Goal: Contribute content: Contribute content

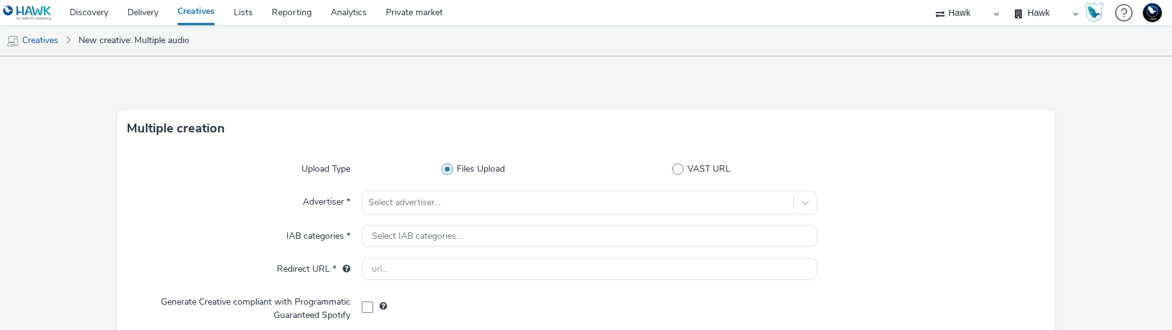
select select "11a7df10-284f-415c-b52a-427acf4c31ae"
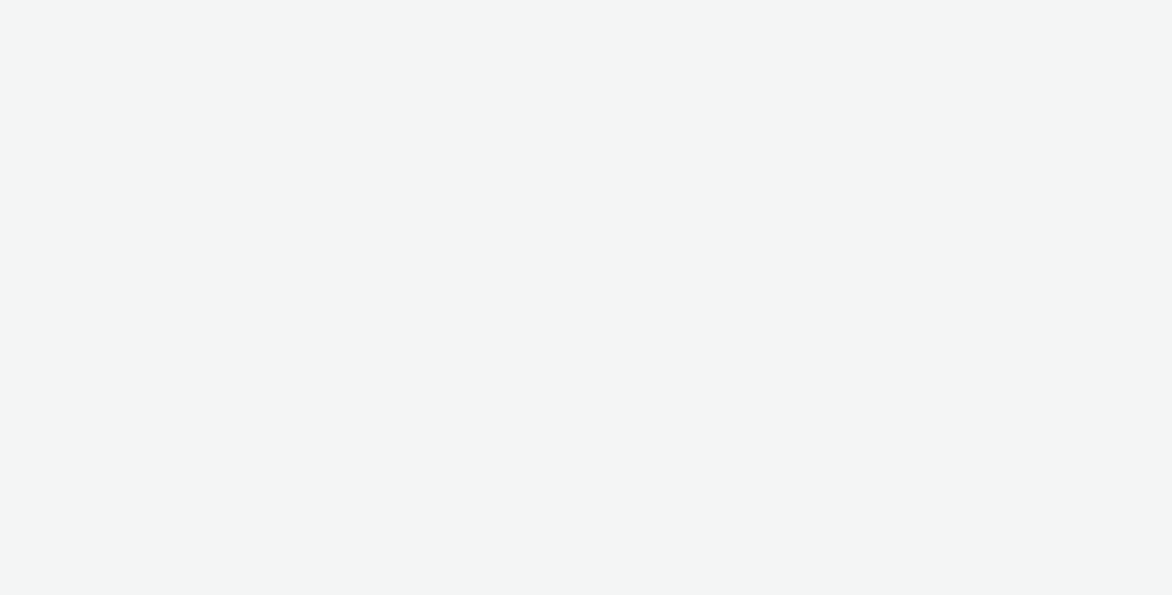
select select "11a7df10-284f-415c-b52a-427acf4c31ae"
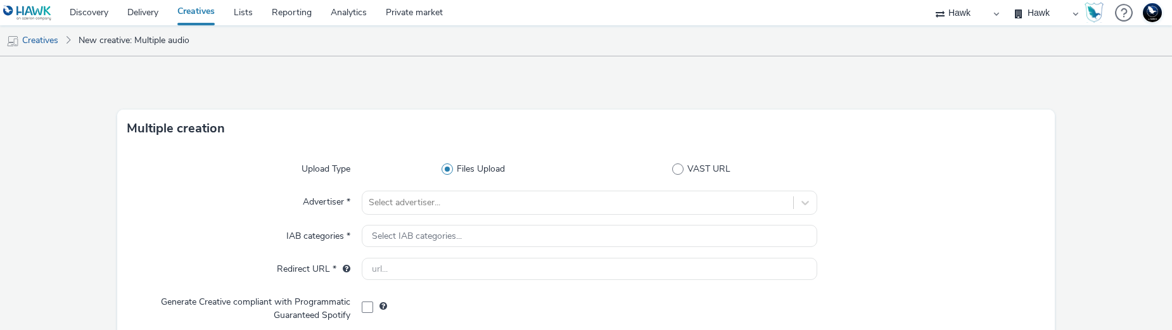
scroll to position [250, 0]
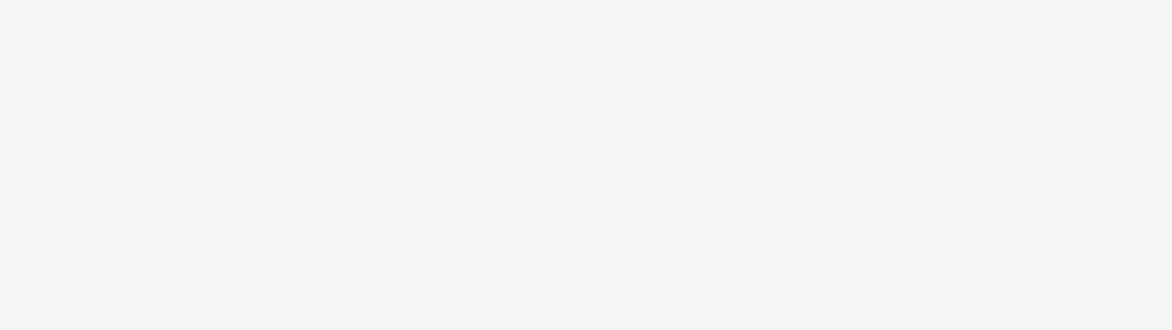
select select "11a7df10-284f-415c-b52a-427acf4c31ae"
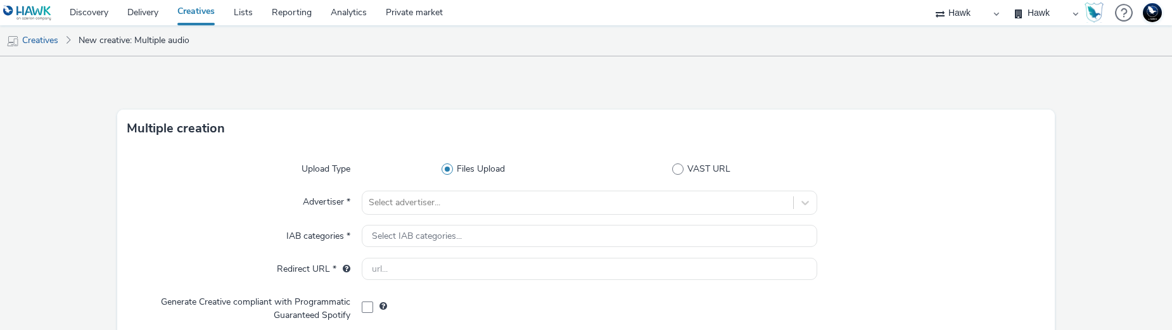
scroll to position [250, 0]
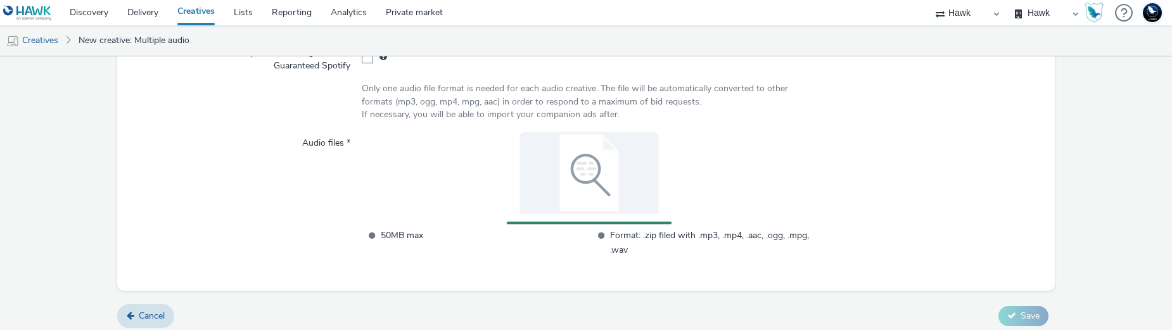
click at [837, 287] on div "Upload Type Files Upload VAST URL Advertiser * Select advertiser... IAB categor…" at bounding box center [586, 94] width 938 height 393
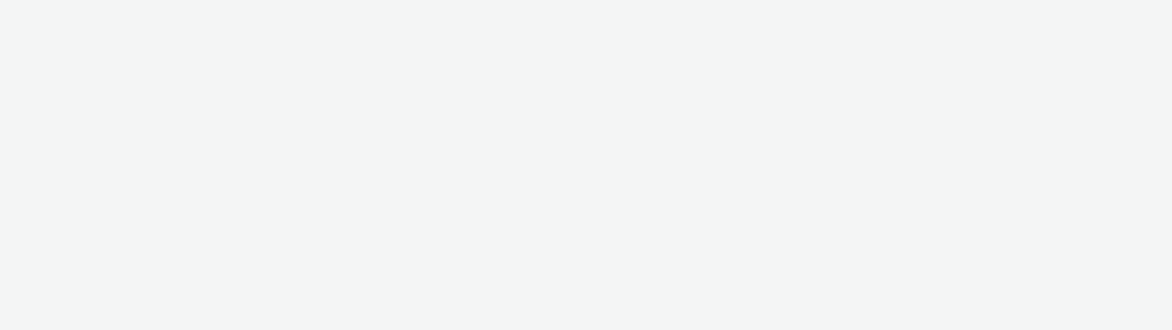
select select "11a7df10-284f-415c-b52a-427acf4c31ae"
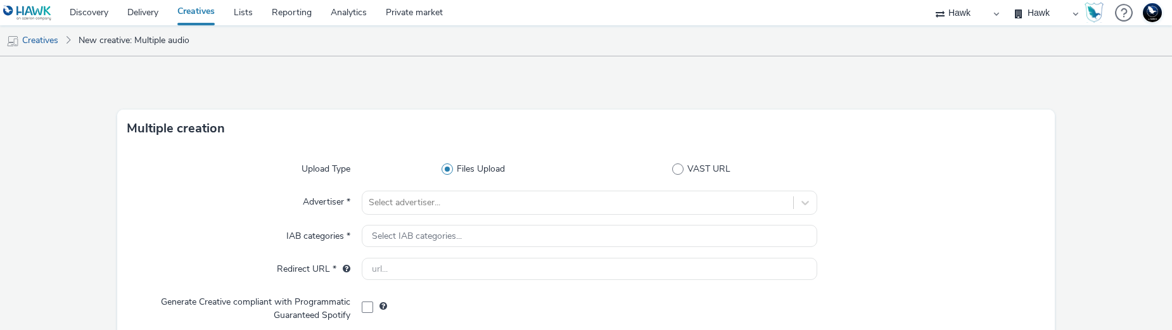
scroll to position [250, 0]
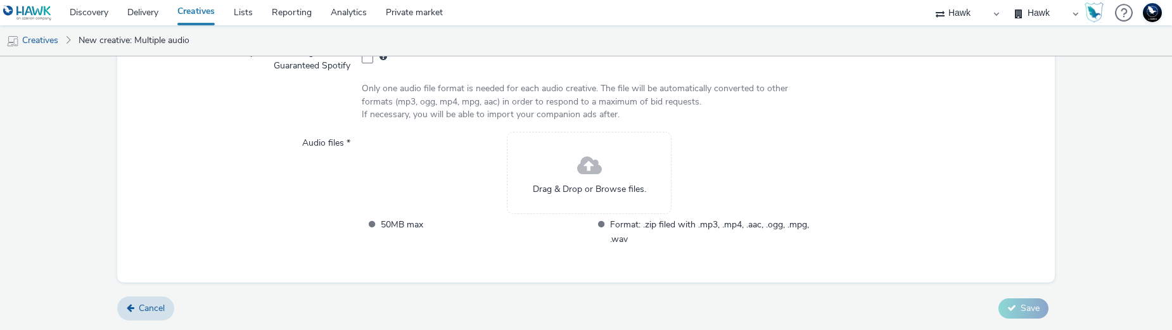
click at [541, 177] on div "Drag & Drop or Browse files." at bounding box center [589, 173] width 165 height 82
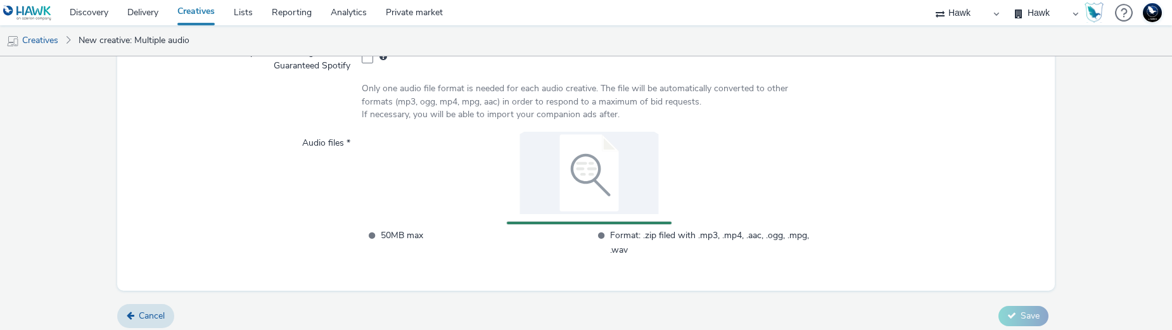
scroll to position [257, 0]
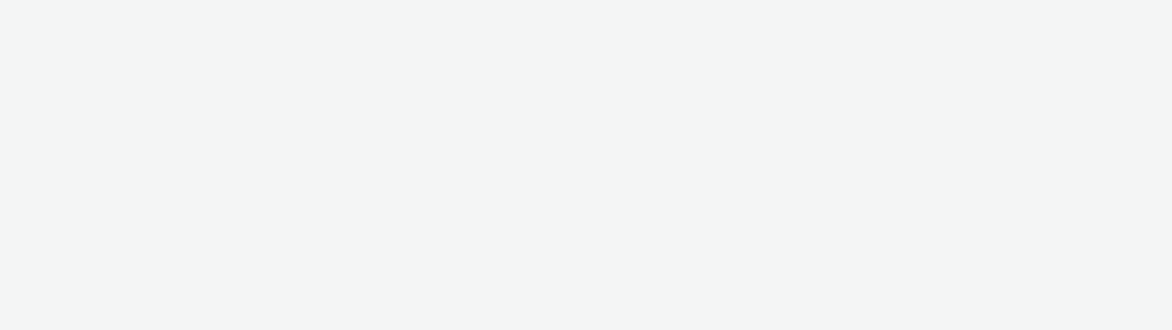
select select "11a7df10-284f-415c-b52a-427acf4c31ae"
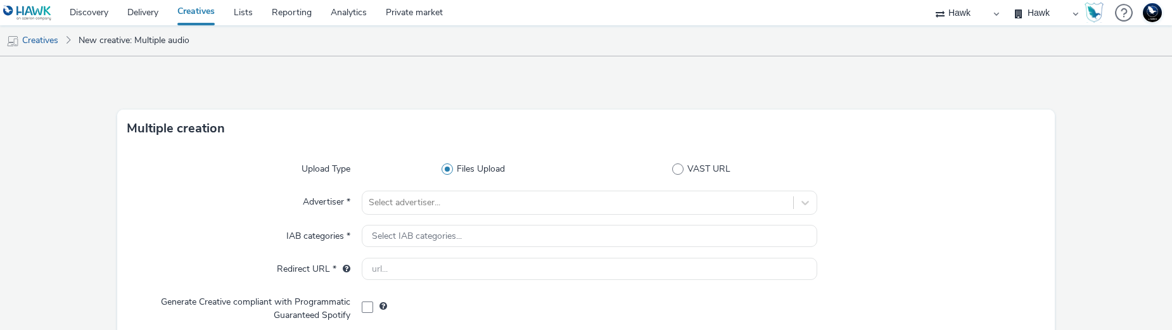
scroll to position [250, 0]
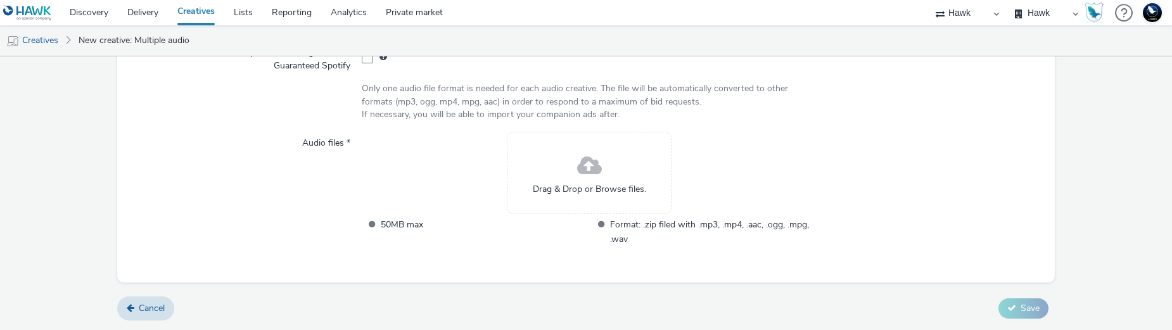
click at [554, 168] on div "Drag & Drop or Browse files." at bounding box center [589, 173] width 165 height 82
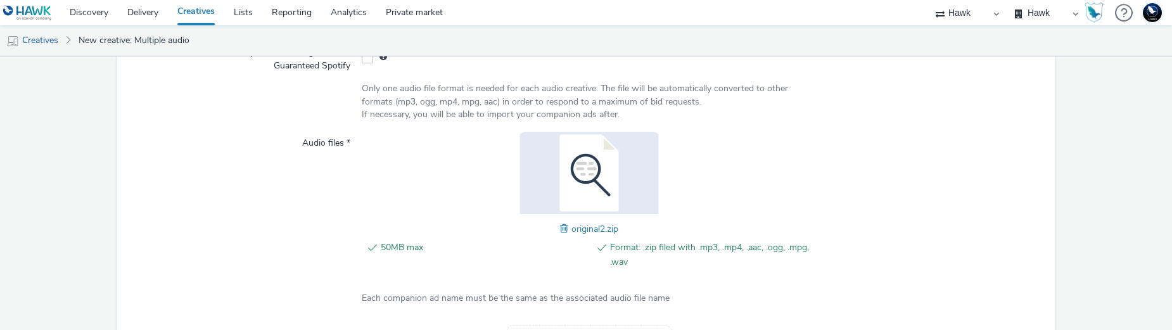
click at [562, 230] on span at bounding box center [565, 229] width 11 height 14
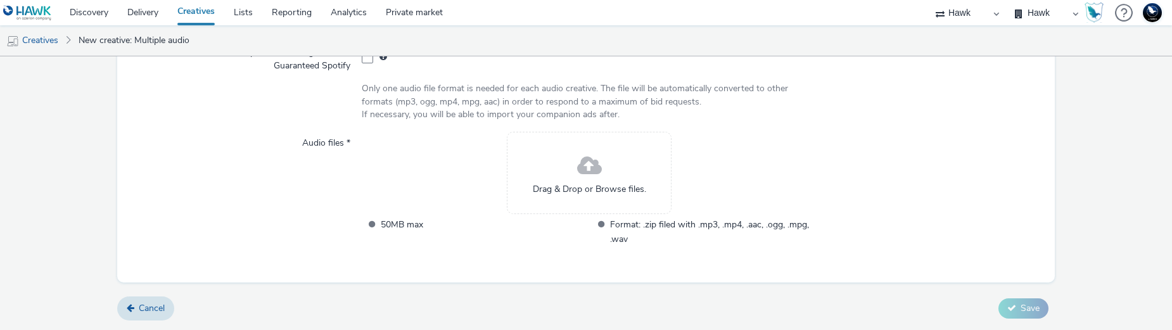
click at [552, 138] on div "Drag & Drop or Browse files." at bounding box center [589, 173] width 165 height 82
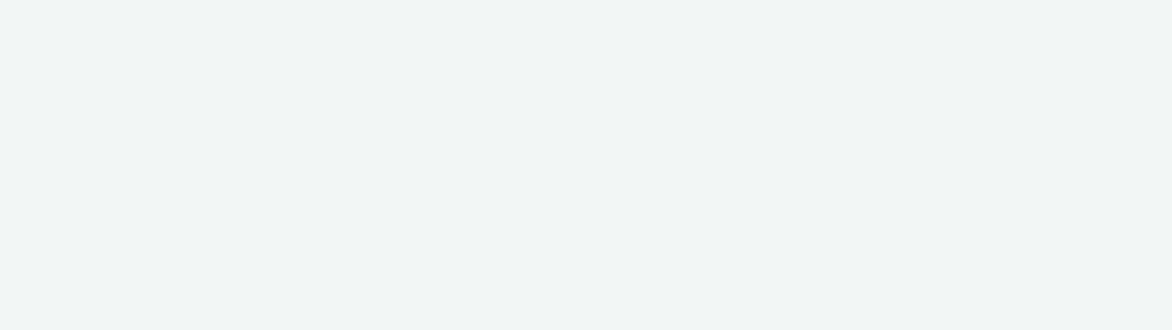
select select "11a7df10-284f-415c-b52a-427acf4c31ae"
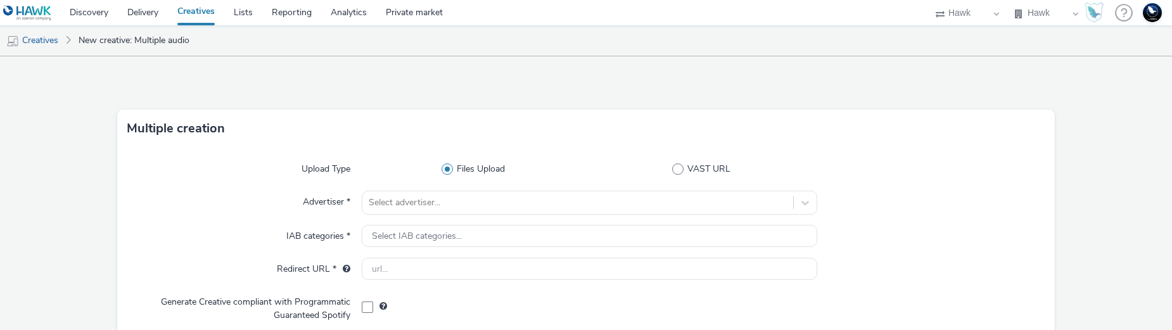
scroll to position [250, 0]
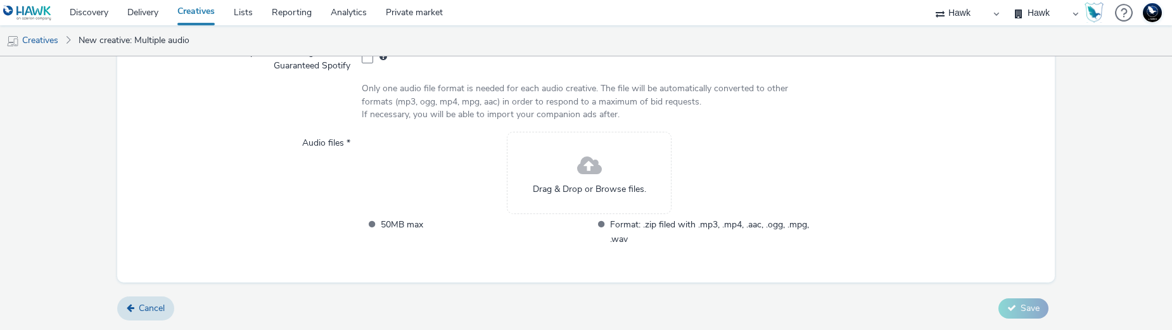
click at [533, 188] on span "Drag & Drop or Browse files." at bounding box center [589, 189] width 113 height 13
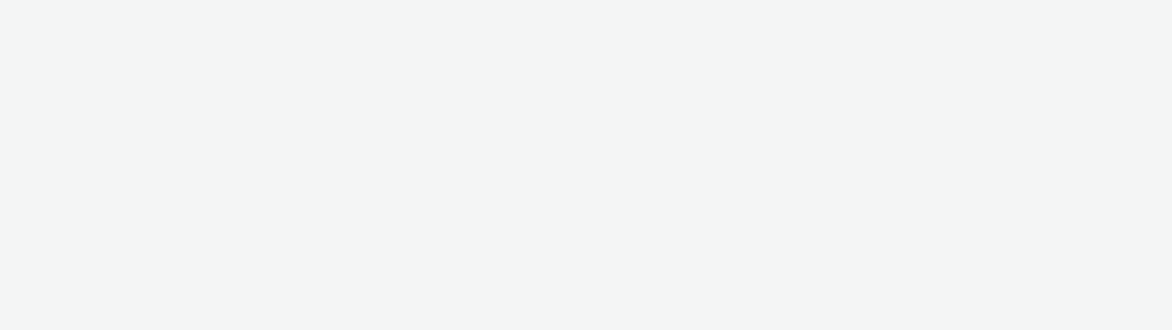
select select "11a7df10-284f-415c-b52a-427acf4c31ae"
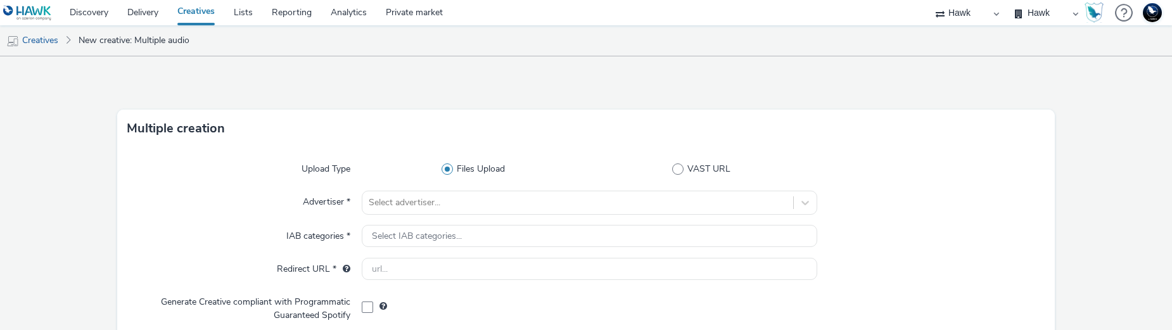
scroll to position [250, 0]
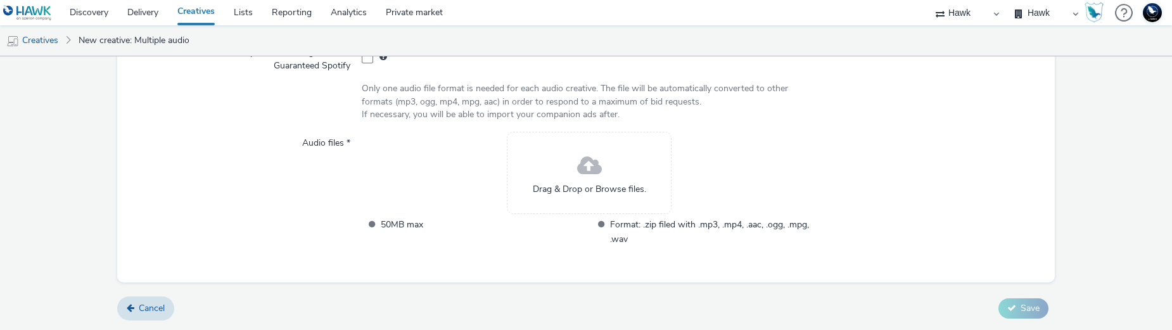
click at [533, 163] on div "Drag & Drop or Browse files." at bounding box center [589, 173] width 165 height 82
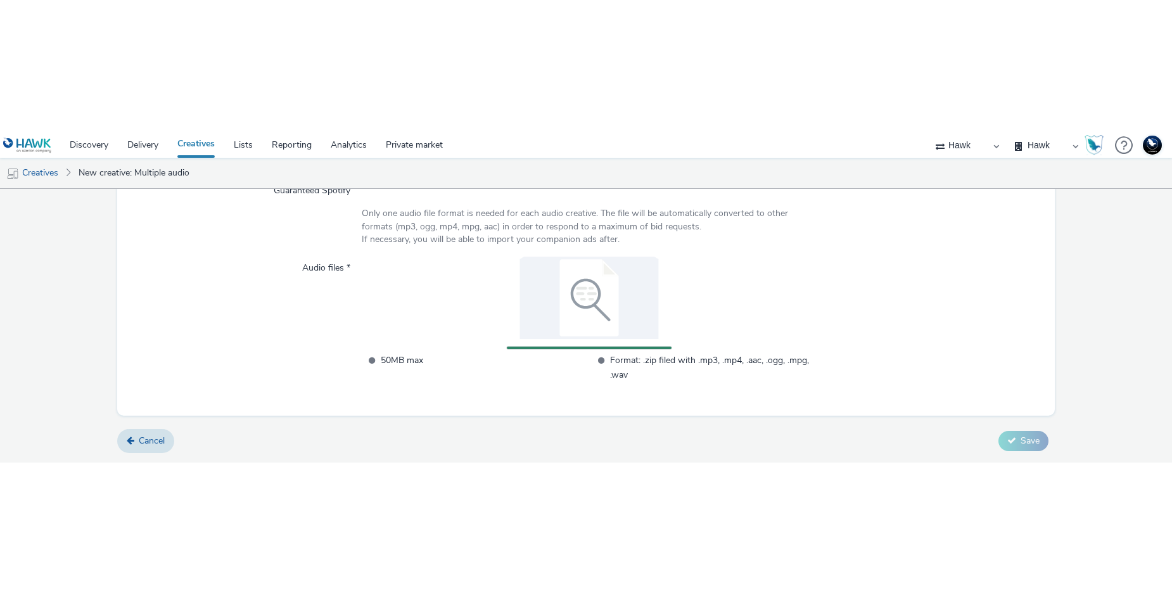
scroll to position [0, 0]
